Goal: Task Accomplishment & Management: Use online tool/utility

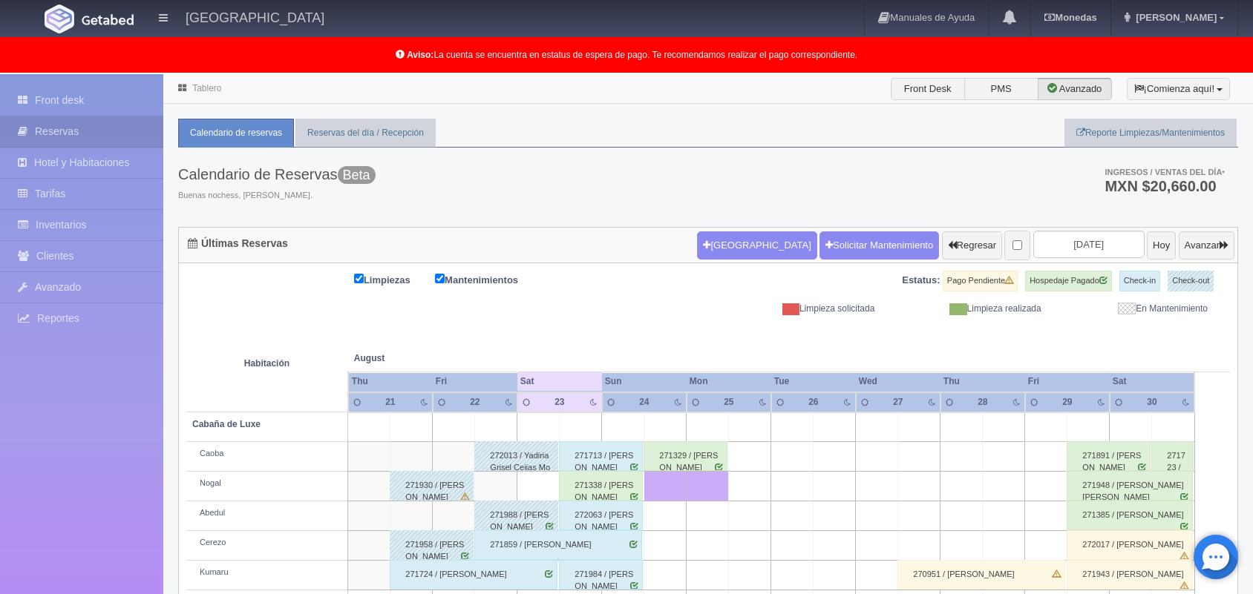
scroll to position [206, 0]
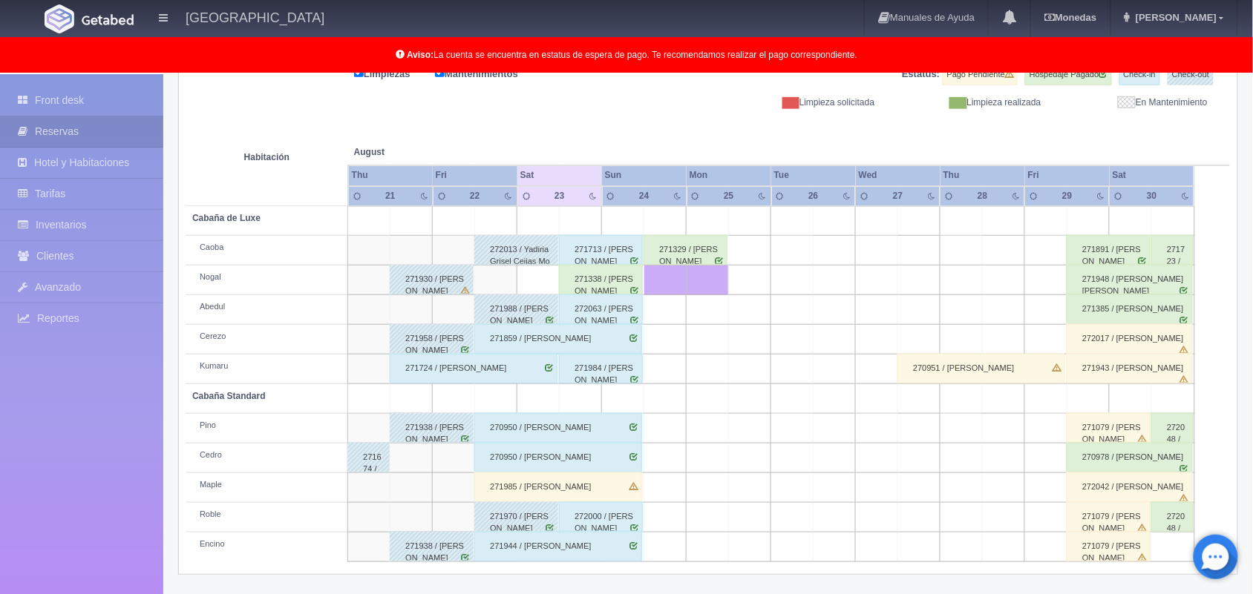
click at [618, 278] on div "271338 / Blanca Martínez" at bounding box center [601, 280] width 84 height 30
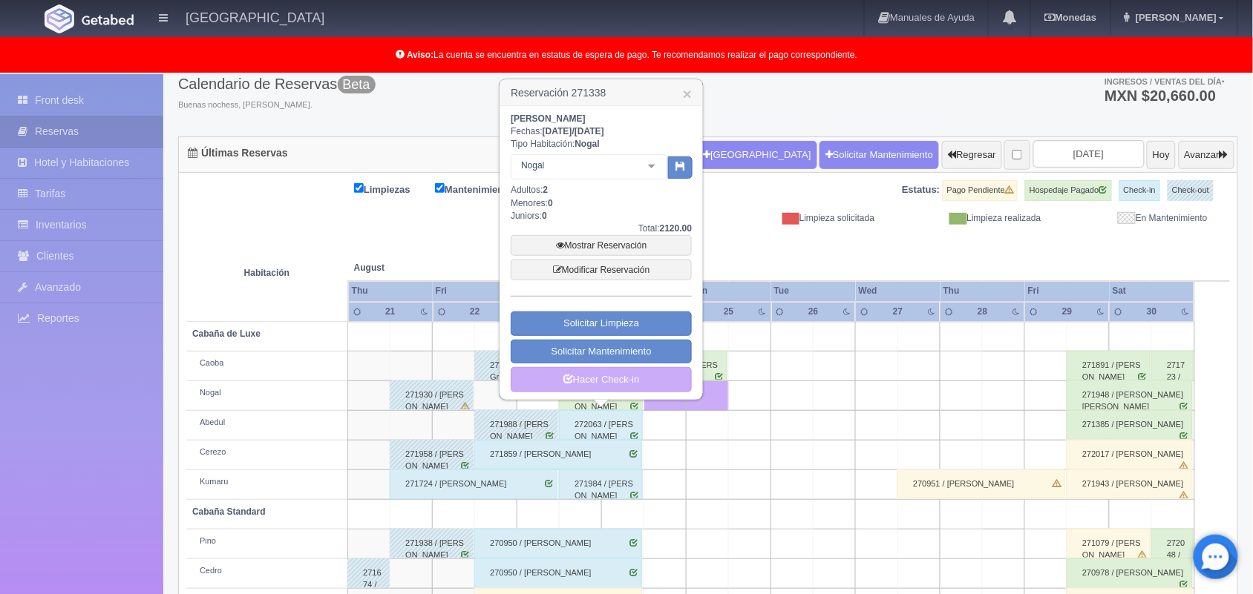
scroll to position [90, 0]
click at [614, 376] on link "Hacer Check-in" at bounding box center [601, 380] width 181 height 25
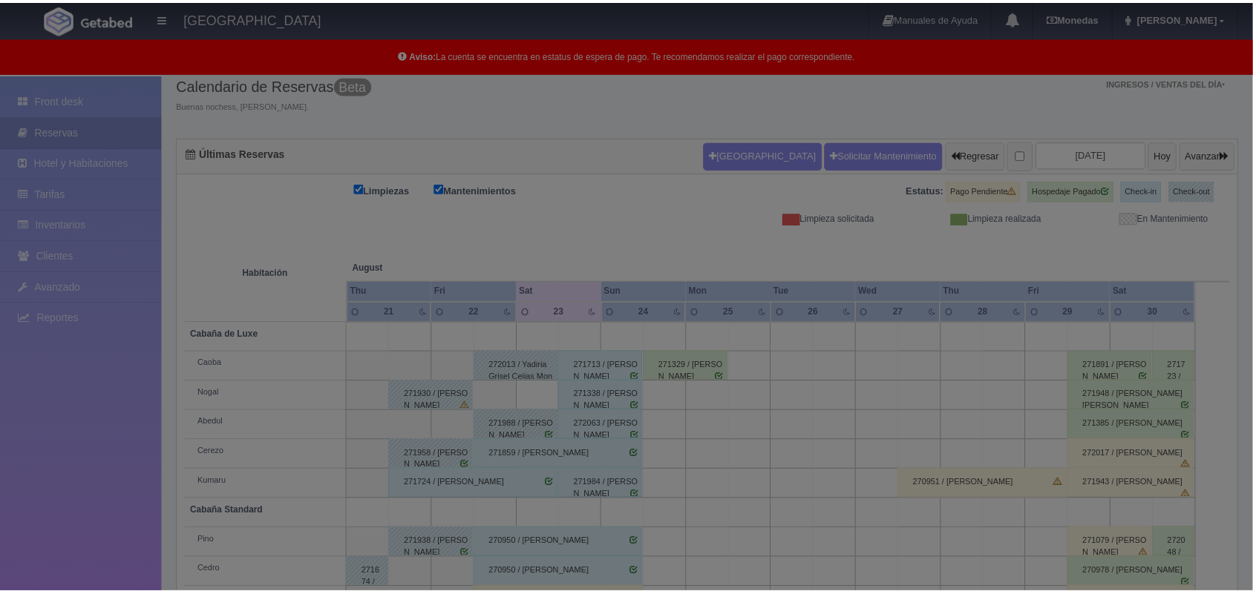
scroll to position [90, 0]
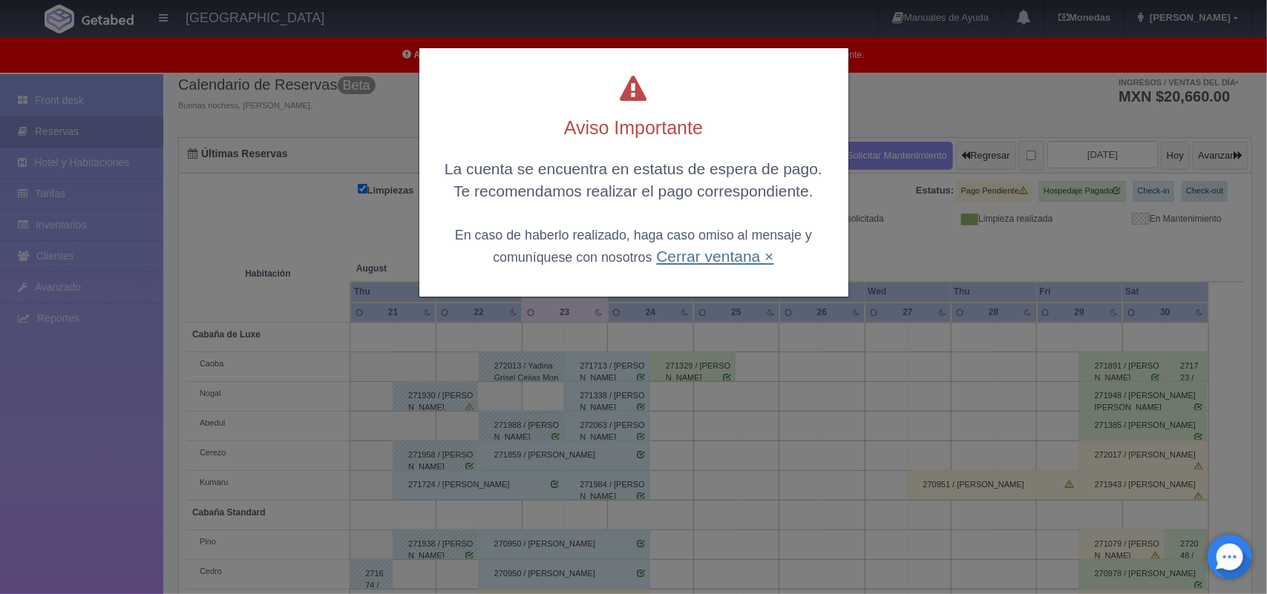
click at [698, 256] on link "Cerrar ventana ×" at bounding box center [714, 256] width 117 height 17
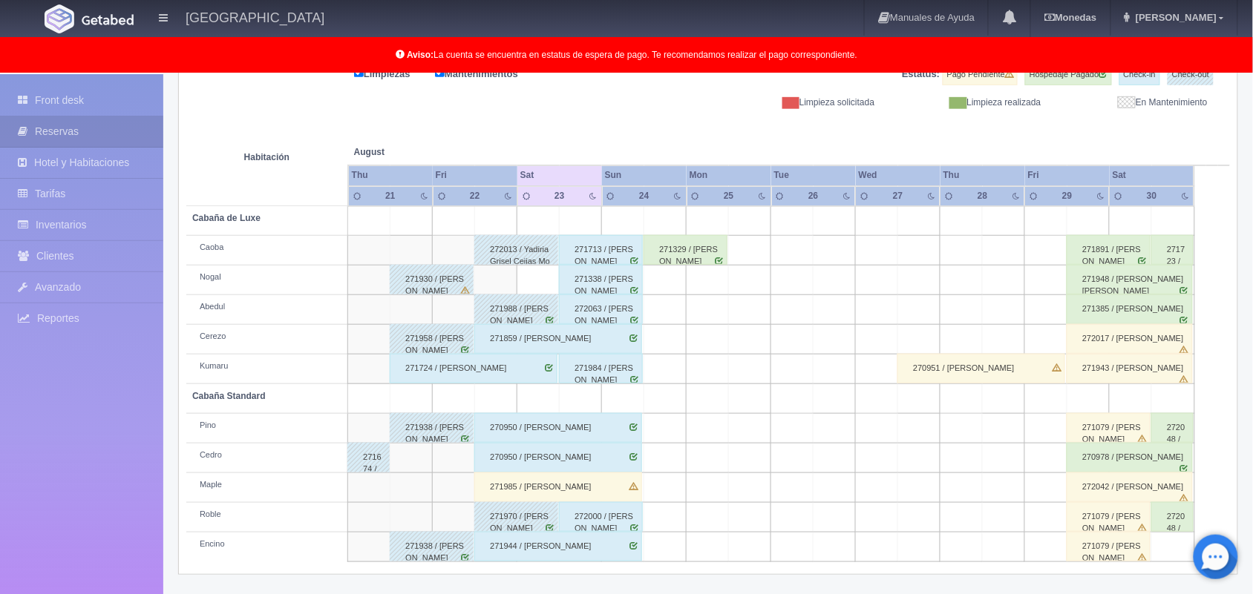
scroll to position [0, 0]
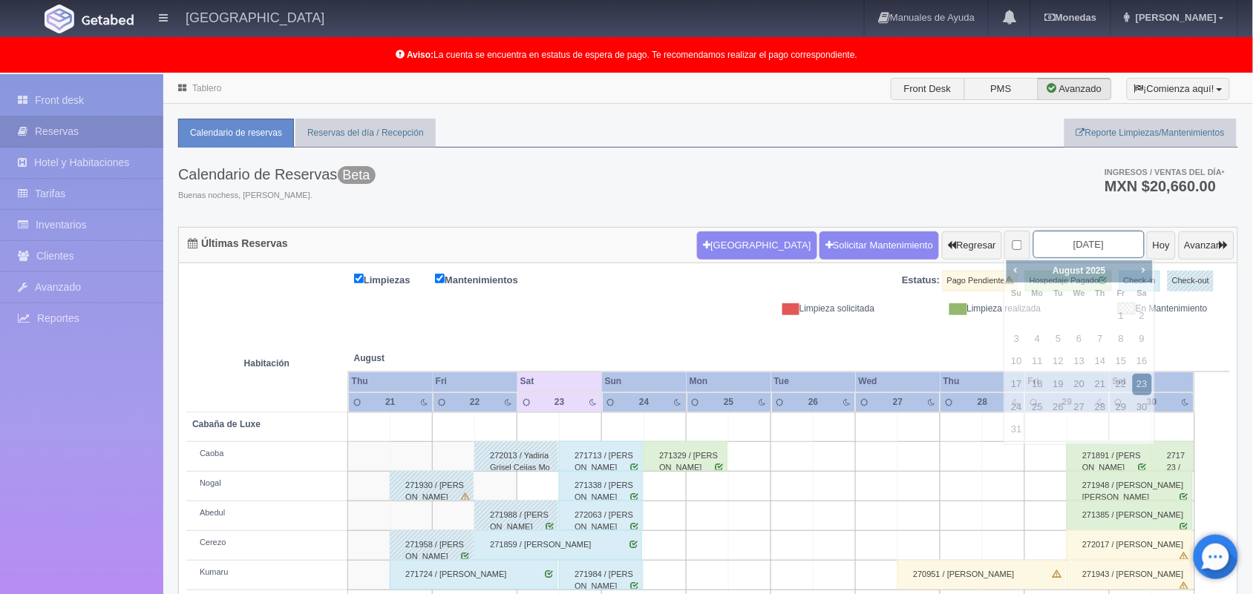
click at [1065, 239] on input "2025-08-23" at bounding box center [1088, 244] width 111 height 27
click at [1141, 268] on span "Next" at bounding box center [1143, 270] width 12 height 12
click at [1020, 382] on link "21" at bounding box center [1016, 385] width 19 height 22
type input "[DATE]"
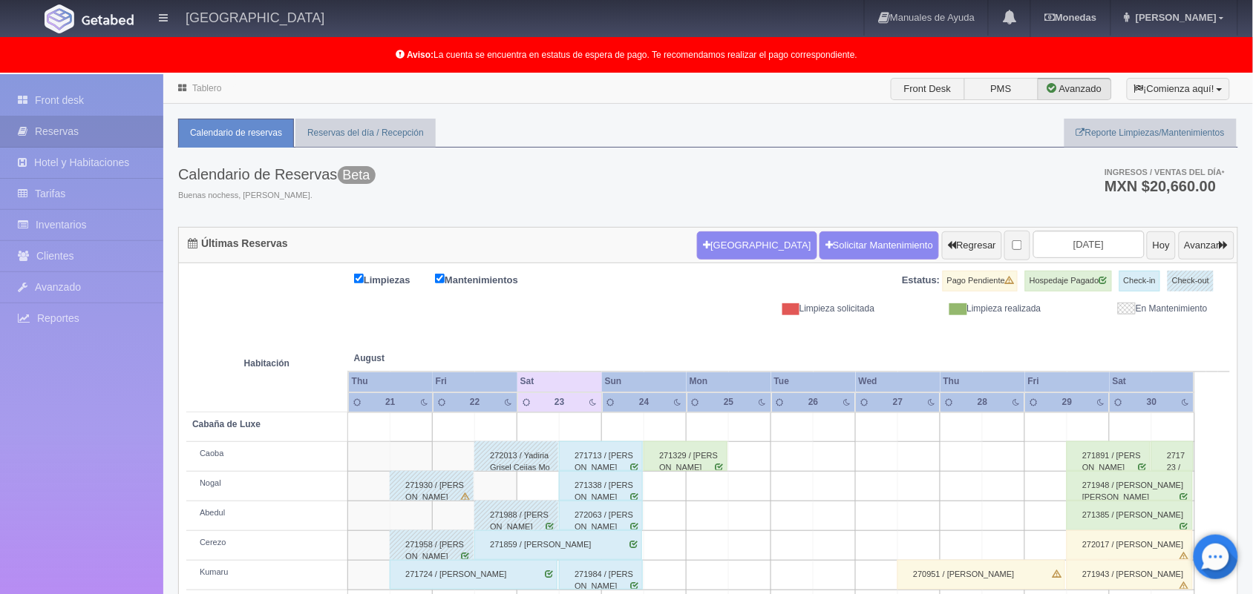
scroll to position [206, 0]
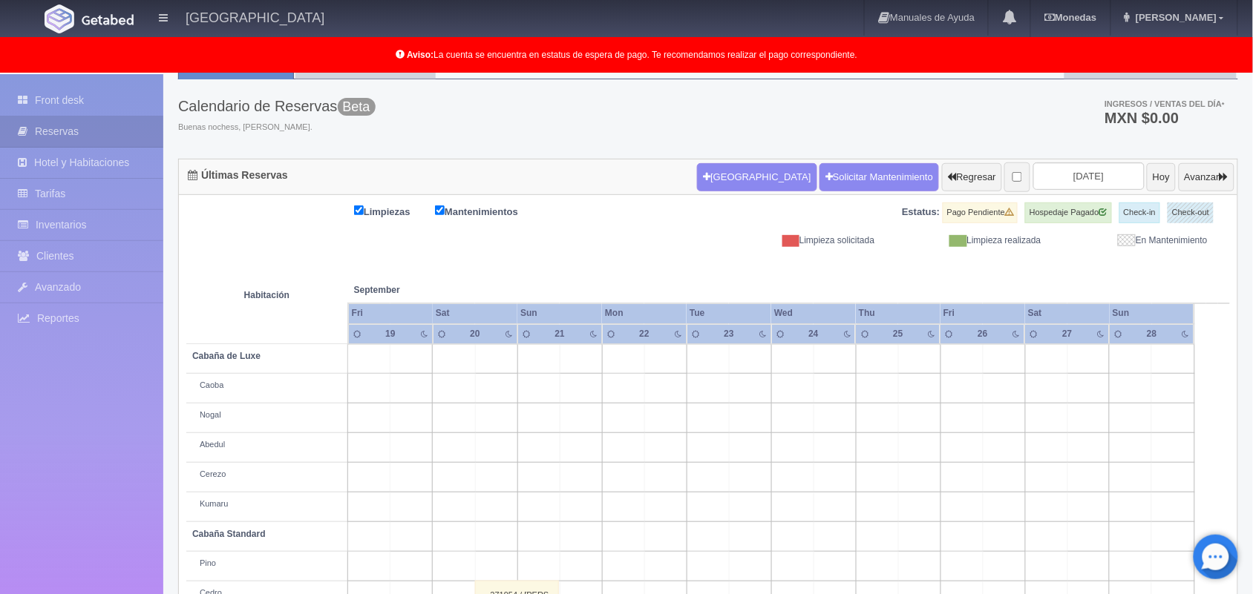
scroll to position [68, 0]
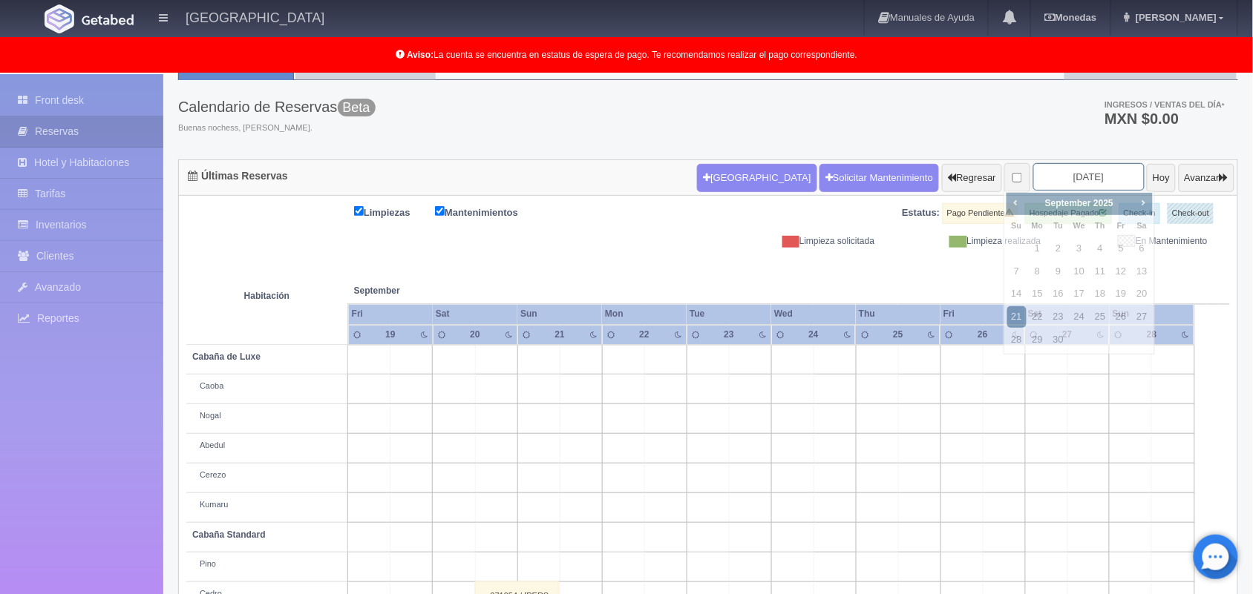
click at [1062, 174] on input "[DATE]" at bounding box center [1088, 176] width 111 height 27
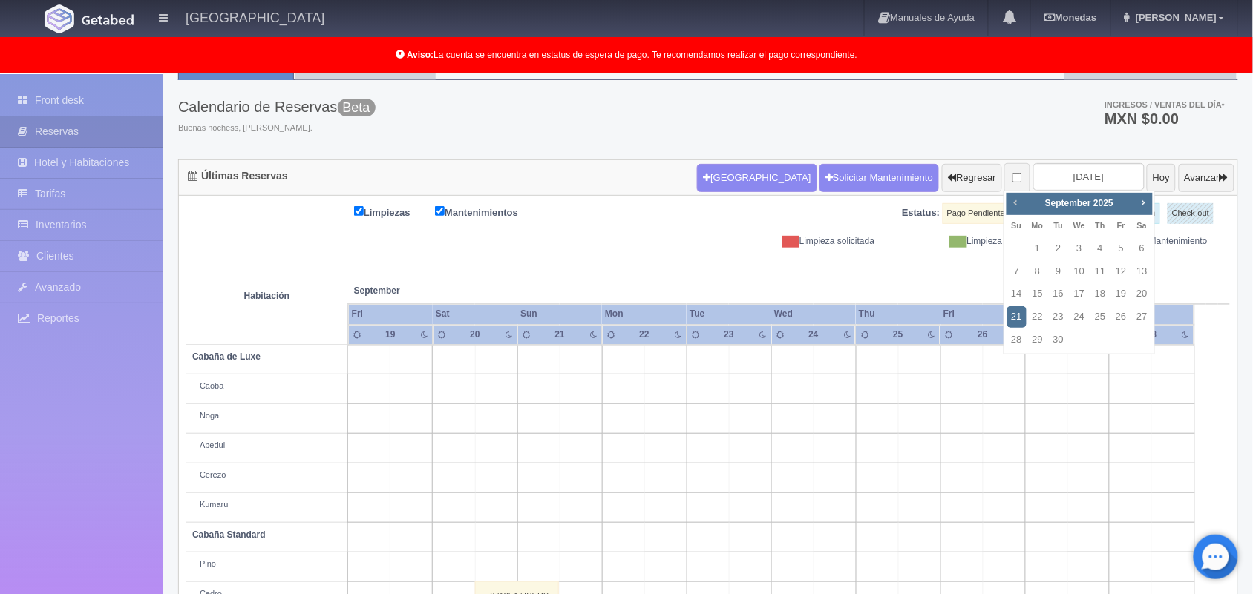
click at [1008, 202] on link "Prev" at bounding box center [1016, 202] width 16 height 16
click at [1145, 199] on span "Next" at bounding box center [1143, 203] width 12 height 12
click at [1061, 345] on link "25" at bounding box center [1058, 340] width 19 height 22
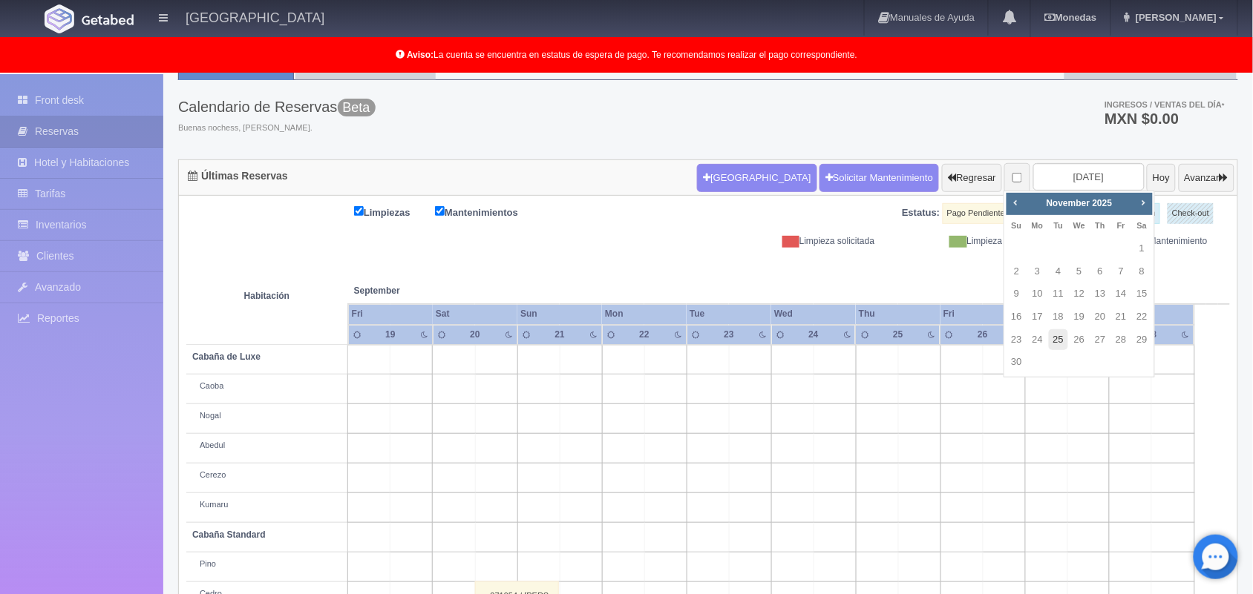
type input "[DATE]"
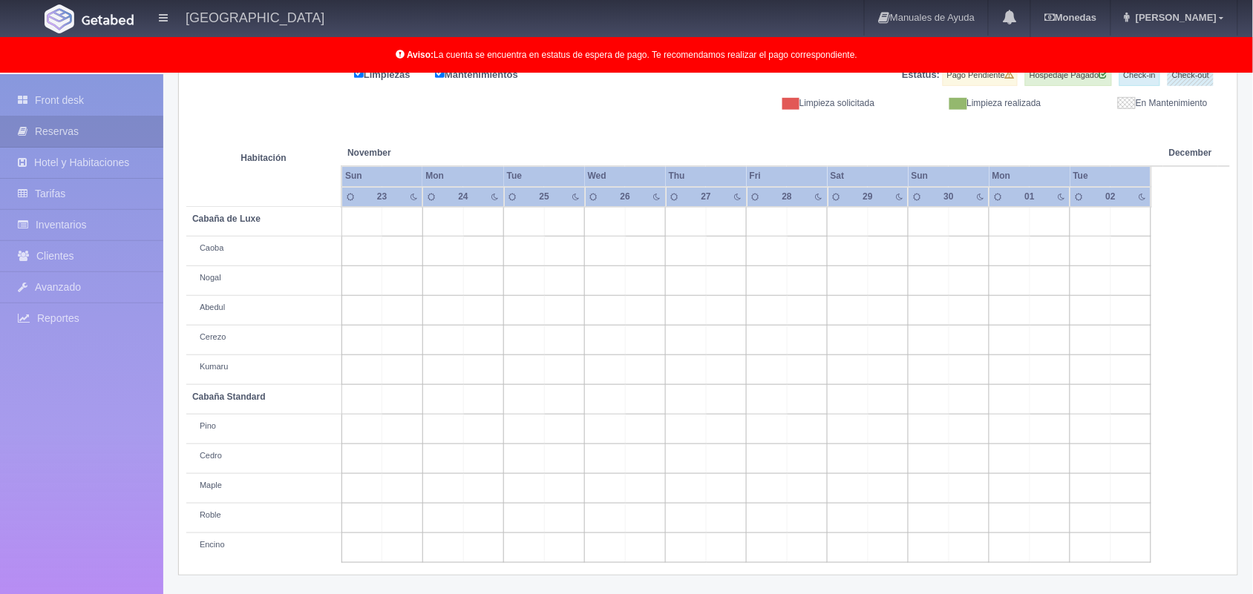
scroll to position [206, 0]
